Goal: Information Seeking & Learning: Understand process/instructions

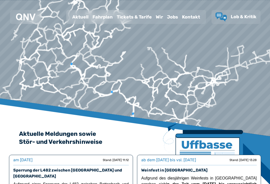
click at [105, 16] on div "Fahrplan" at bounding box center [103, 17] width 24 height 13
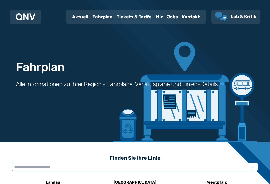
click at [73, 166] on input "text" at bounding box center [135, 167] width 246 height 9
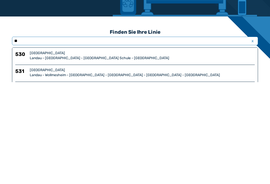
type input "***"
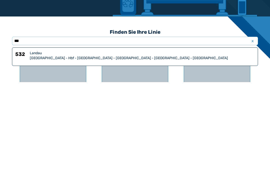
click at [70, 158] on div "[GEOGRAPHIC_DATA] - Hbf - [GEOGRAPHIC_DATA] - [GEOGRAPHIC_DATA] - [GEOGRAPHIC_D…" at bounding box center [142, 160] width 225 height 5
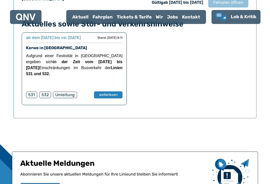
scroll to position [396, 0]
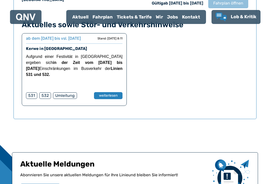
click at [106, 99] on button "weiterlesen" at bounding box center [108, 95] width 29 height 7
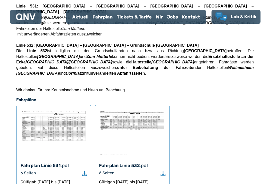
scroll to position [239, 0]
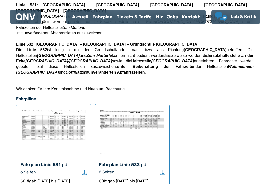
click at [134, 111] on img at bounding box center [132, 132] width 67 height 48
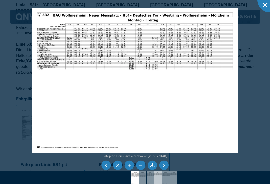
click at [160, 184] on img at bounding box center [159, 178] width 18 height 13
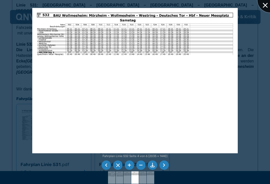
click at [267, 9] on div at bounding box center [270, -1] width 25 height 25
